Goal: Transaction & Acquisition: Purchase product/service

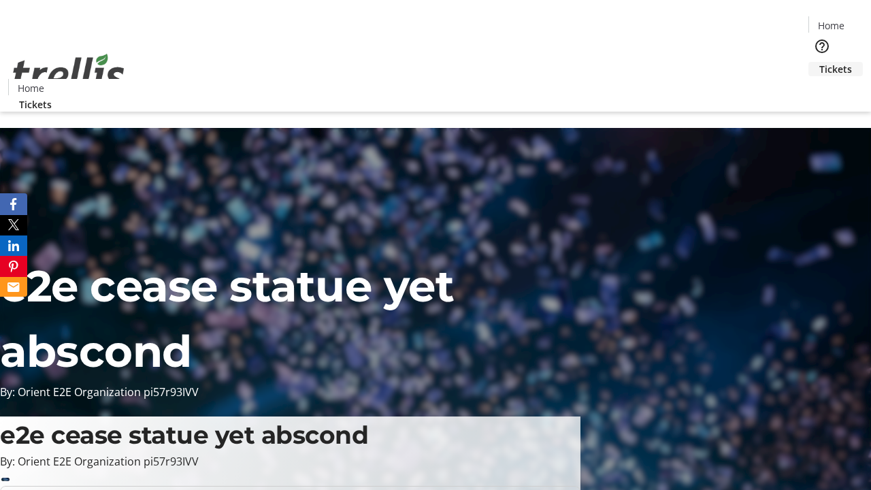
click at [819, 62] on span "Tickets" at bounding box center [835, 69] width 33 height 14
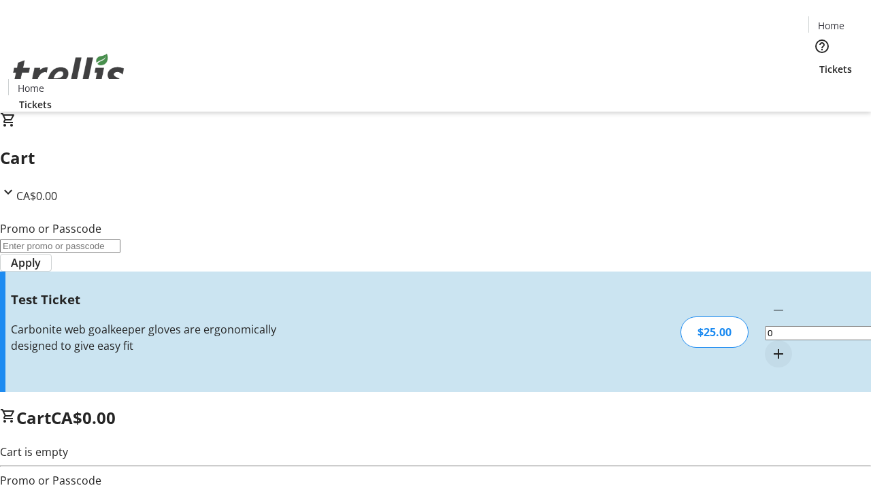
click at [770, 346] on mat-icon "Increment by one" at bounding box center [778, 354] width 16 height 16
type input "1"
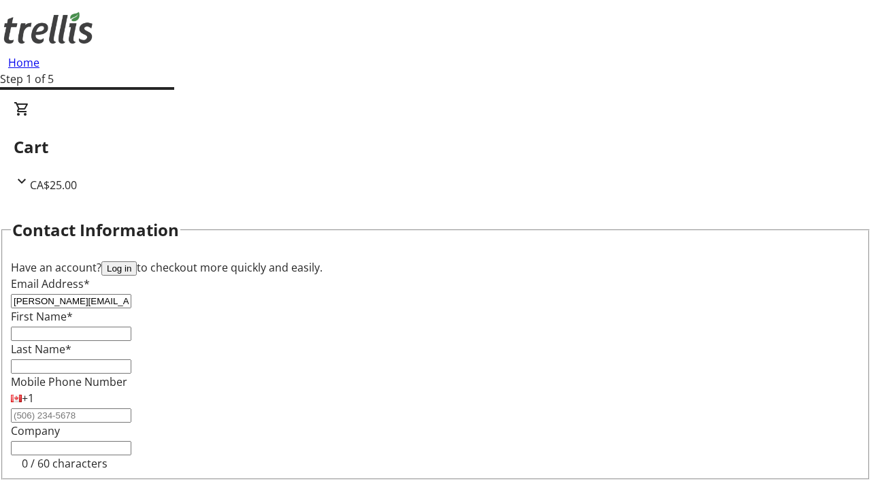
type input "[PERSON_NAME][EMAIL_ADDRESS][DOMAIN_NAME]"
type input "[PERSON_NAME]"
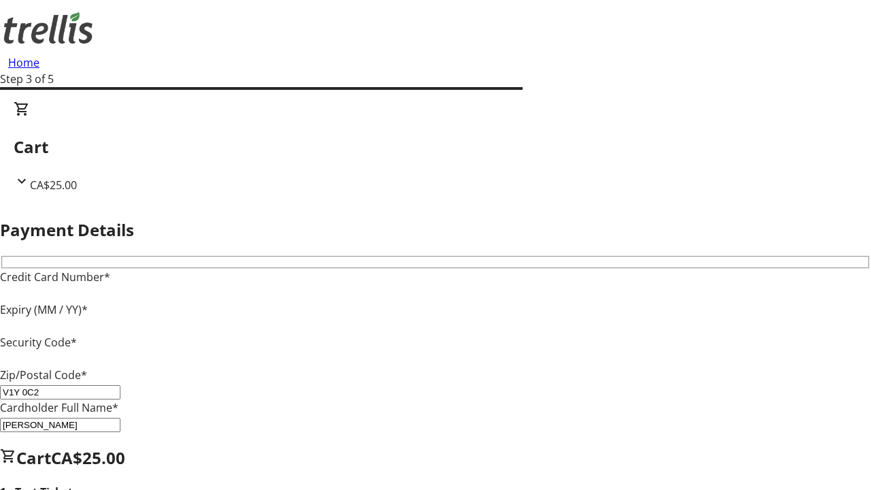
type input "V1Y 0C2"
